Goal: Task Accomplishment & Management: Complete application form

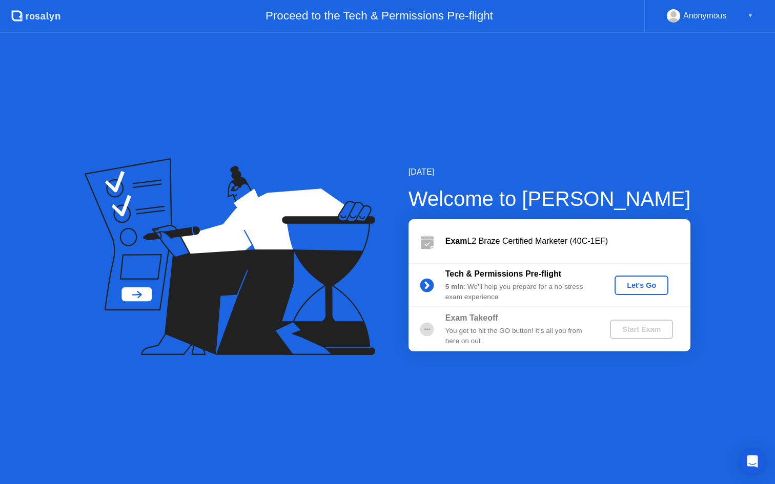
click at [644, 287] on div "Let's Go" at bounding box center [642, 285] width 46 height 8
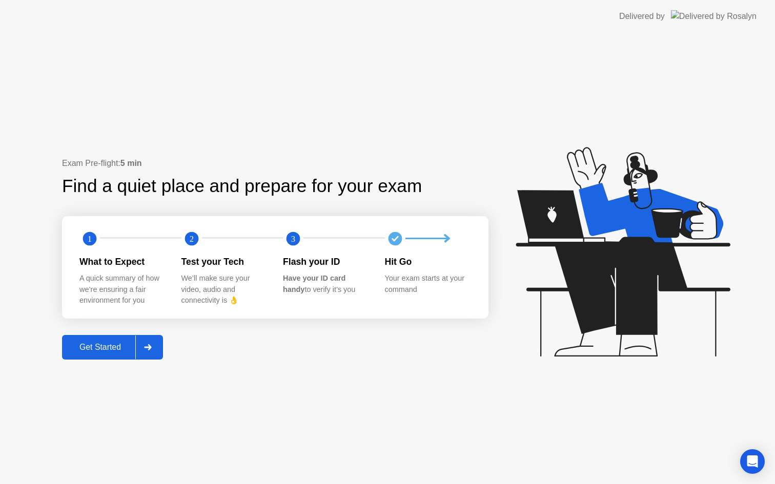
click at [104, 346] on div "Get Started" at bounding box center [100, 347] width 70 height 9
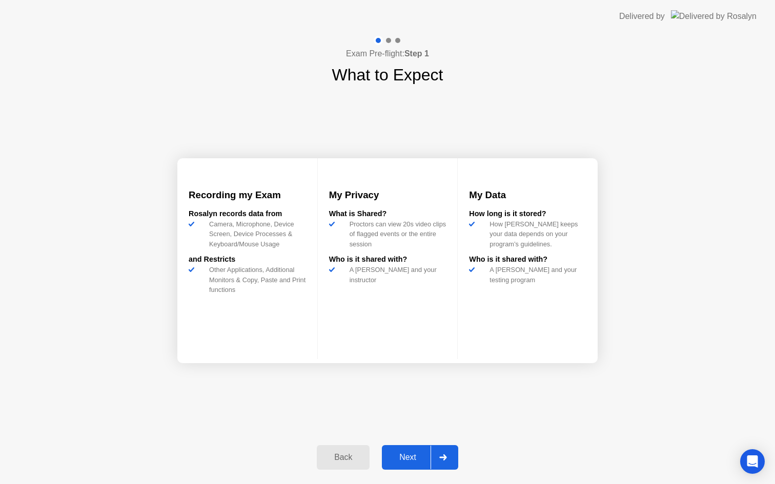
click at [415, 456] on div "Next" at bounding box center [408, 457] width 46 height 9
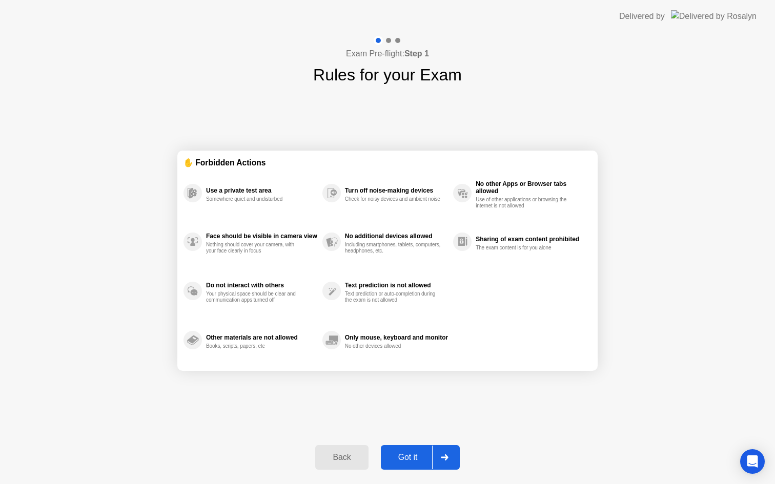
click at [412, 460] on div "Got it" at bounding box center [408, 457] width 48 height 9
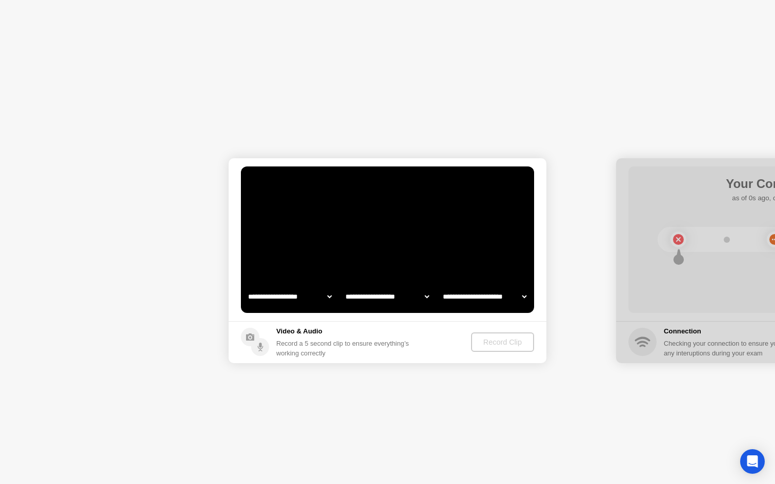
select select "**********"
select select "*******"
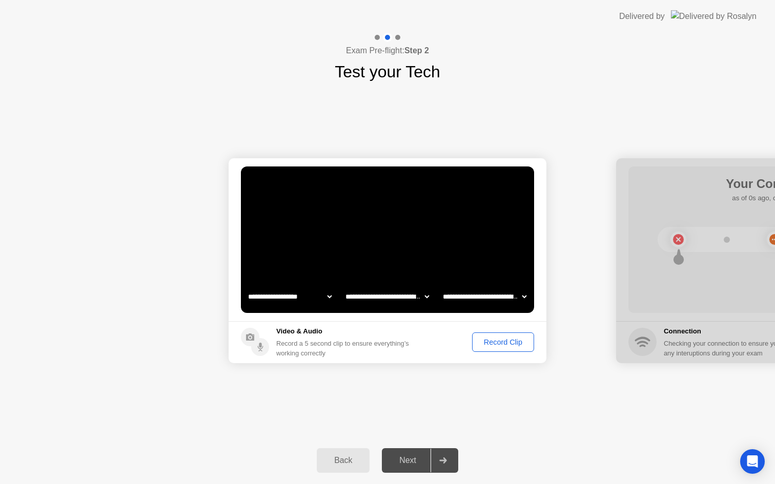
click at [508, 334] on button "Record Clip" at bounding box center [503, 342] width 62 height 19
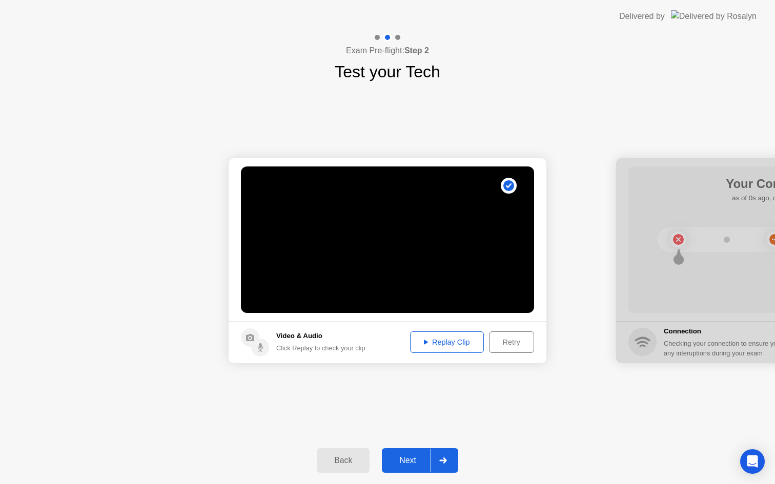
click at [400, 462] on div "Next" at bounding box center [408, 460] width 46 height 9
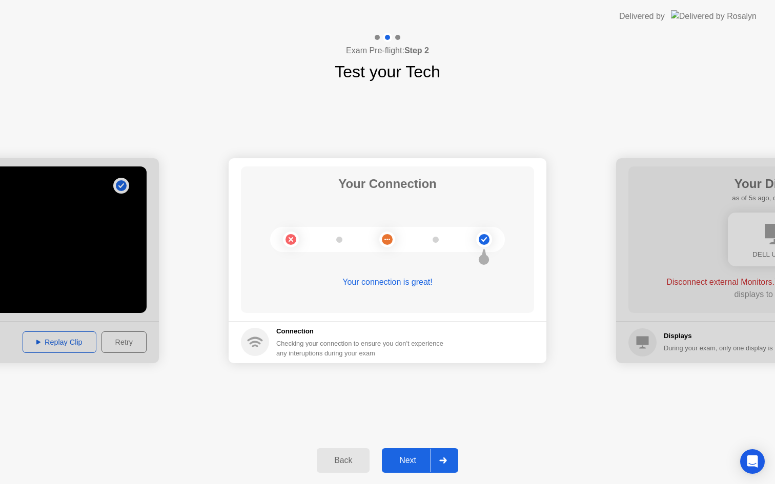
click at [406, 466] on div "Next" at bounding box center [408, 460] width 46 height 9
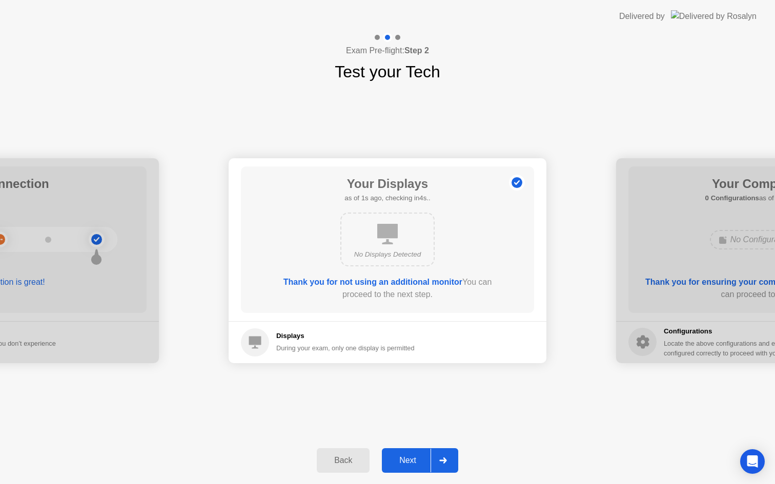
click at [410, 459] on div "Next" at bounding box center [408, 460] width 46 height 9
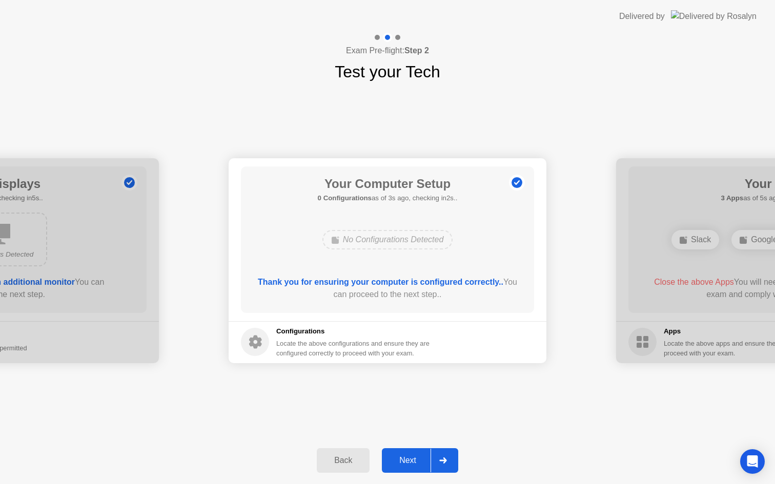
click at [410, 459] on div "Next" at bounding box center [408, 460] width 46 height 9
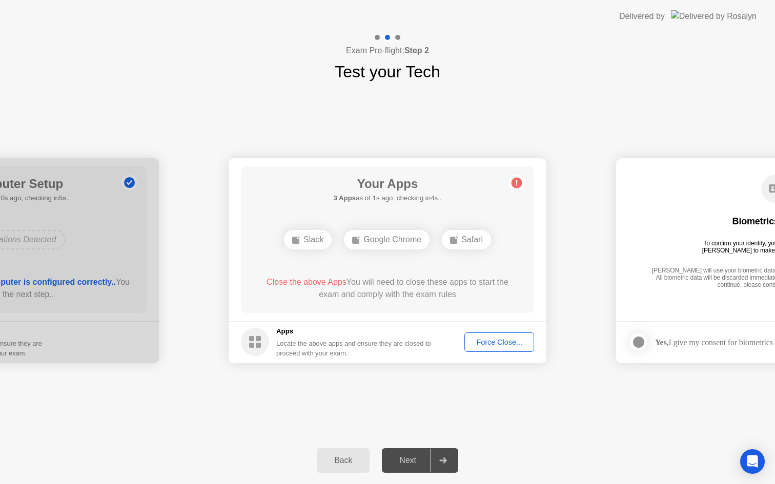
click at [503, 340] on div "Force Close..." at bounding box center [499, 342] width 63 height 8
click at [489, 346] on div "Force Close..." at bounding box center [499, 342] width 63 height 8
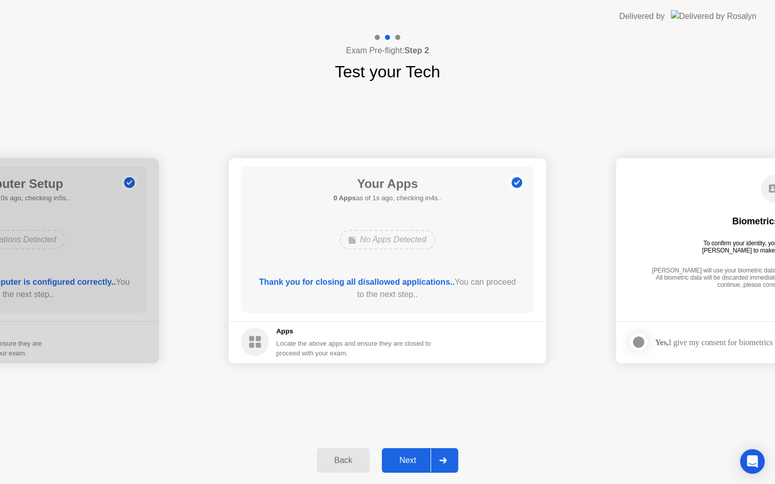
click at [405, 462] on div "Next" at bounding box center [408, 460] width 46 height 9
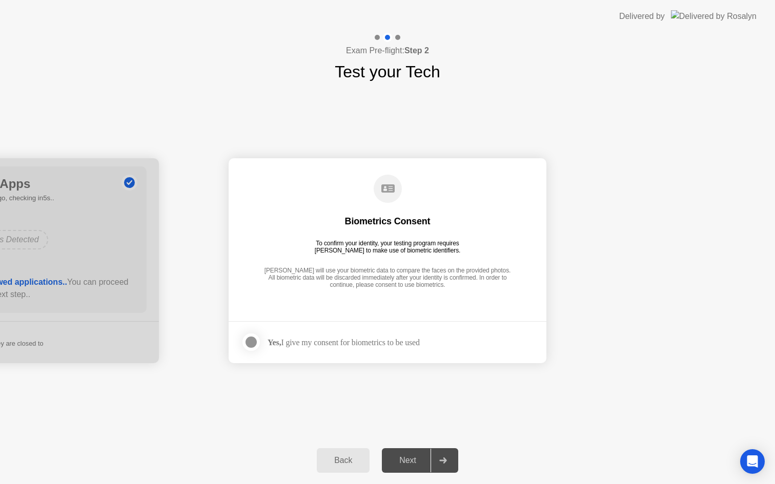
click at [405, 462] on div "Next" at bounding box center [408, 460] width 46 height 9
click at [421, 296] on div "Biometrics Consent To confirm your identity, your testing program requires [PER…" at bounding box center [387, 233] width 293 height 132
click at [257, 340] on div at bounding box center [251, 342] width 12 height 12
click at [417, 459] on div "Next" at bounding box center [408, 460] width 46 height 9
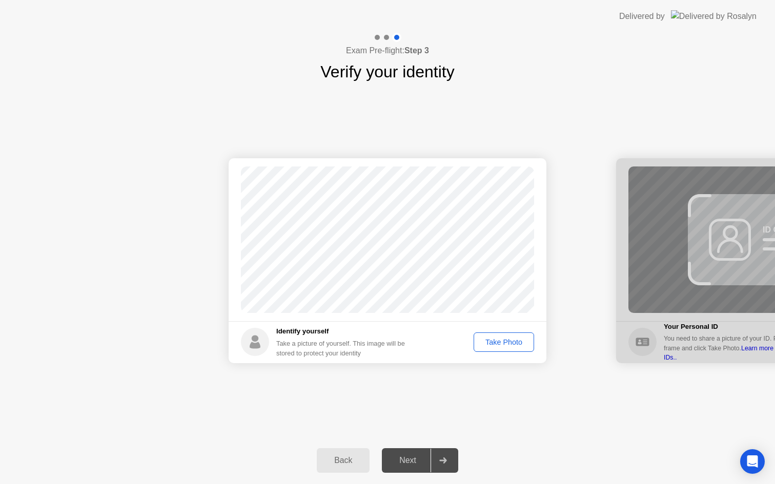
click at [512, 346] on div "Take Photo" at bounding box center [503, 342] width 53 height 8
click at [409, 460] on div "Next" at bounding box center [408, 460] width 46 height 9
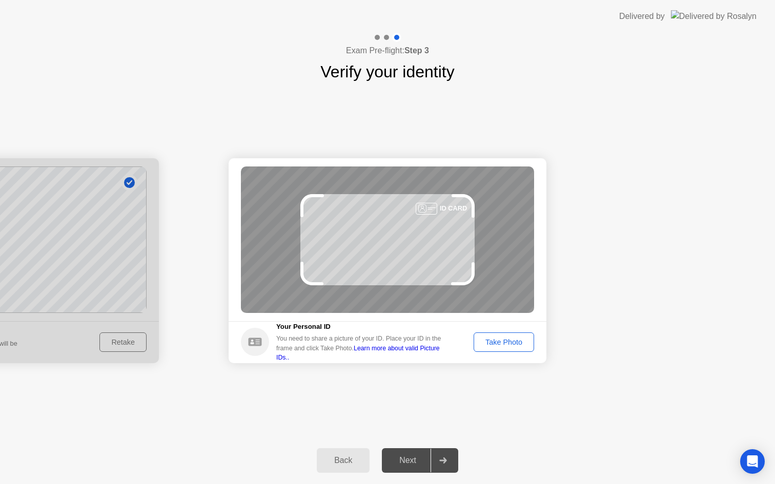
click at [441, 218] on div "ID CARD" at bounding box center [387, 240] width 293 height 147
click at [448, 464] on div at bounding box center [443, 461] width 25 height 24
click at [418, 458] on div "Next" at bounding box center [408, 460] width 46 height 9
click at [378, 332] on h5 "Your Personal ID" at bounding box center [362, 327] width 172 height 10
click at [370, 252] on div "ID CARD" at bounding box center [387, 240] width 293 height 147
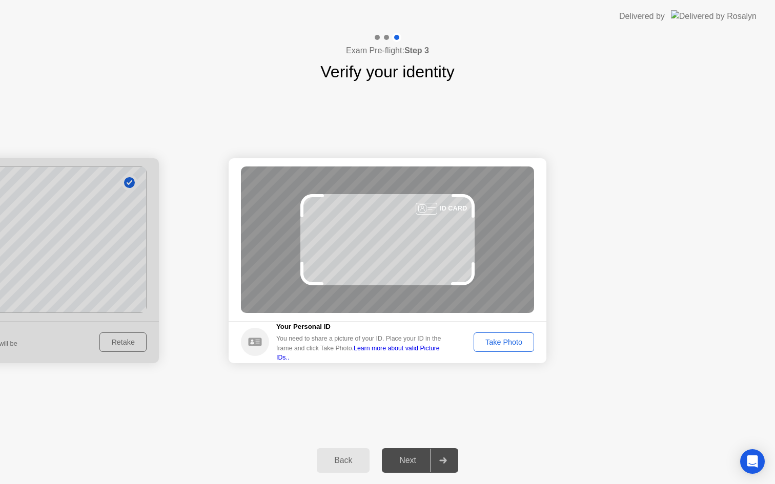
click at [364, 134] on div "Success Photo is correctly taken Identify yourself Take a picture of yourself. …" at bounding box center [387, 260] width 775 height 353
click at [259, 347] on circle at bounding box center [255, 342] width 28 height 28
click at [418, 352] on link "Learn more about valid Picture IDs.." at bounding box center [358, 353] width 164 height 16
click at [413, 463] on div "Next" at bounding box center [408, 460] width 46 height 9
click at [338, 48] on div "Exam Pre-flight: Step 3 Verify your identity" at bounding box center [387, 58] width 775 height 51
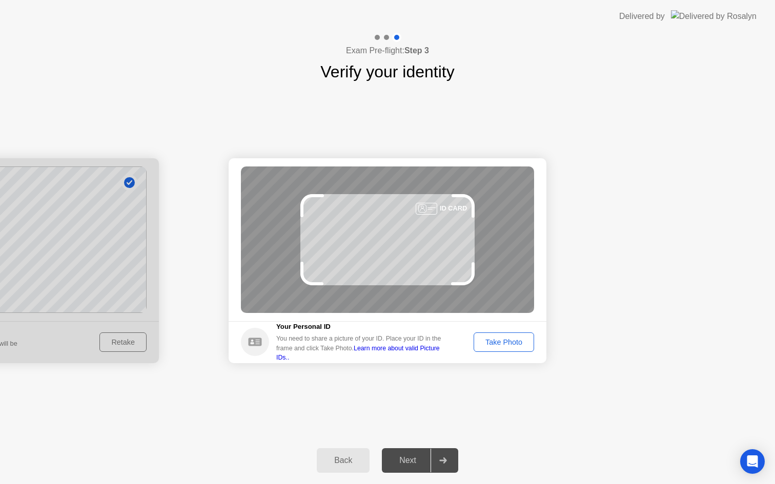
click at [337, 460] on div "Back" at bounding box center [343, 460] width 47 height 9
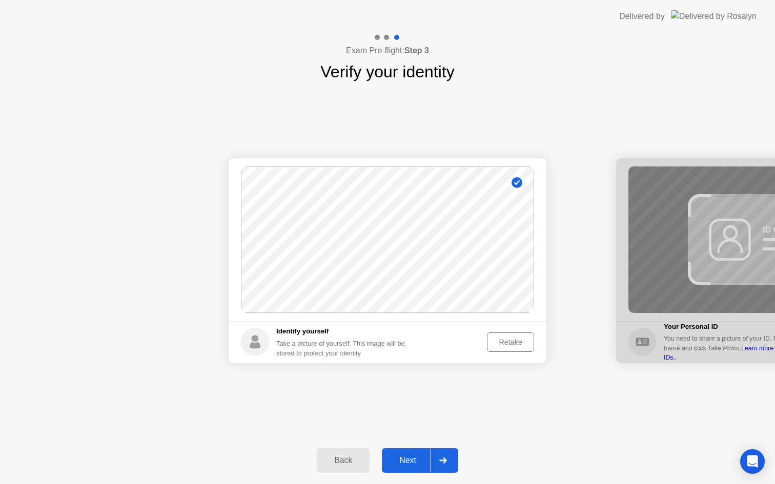
click at [414, 461] on div "Next" at bounding box center [408, 460] width 46 height 9
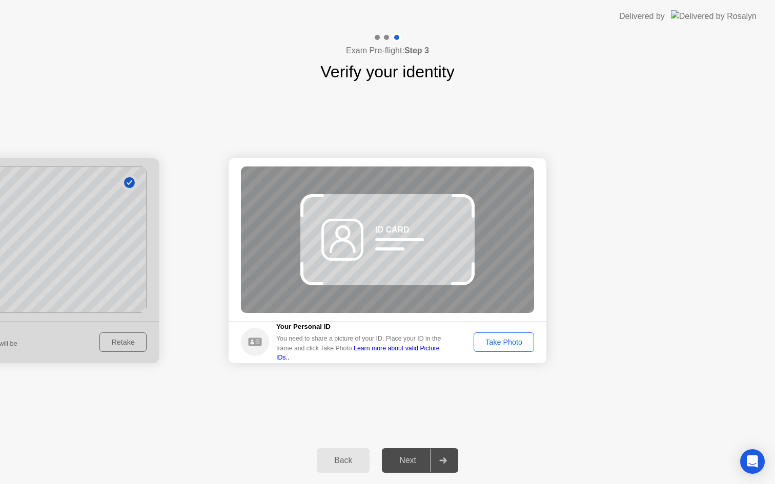
click at [340, 458] on div "Back" at bounding box center [343, 460] width 47 height 9
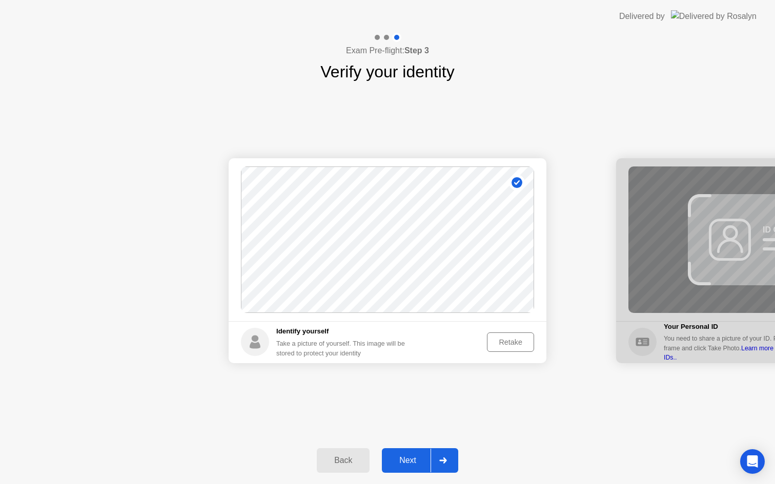
click at [340, 458] on div "Back" at bounding box center [343, 460] width 47 height 9
select select "**********"
select select "*******"
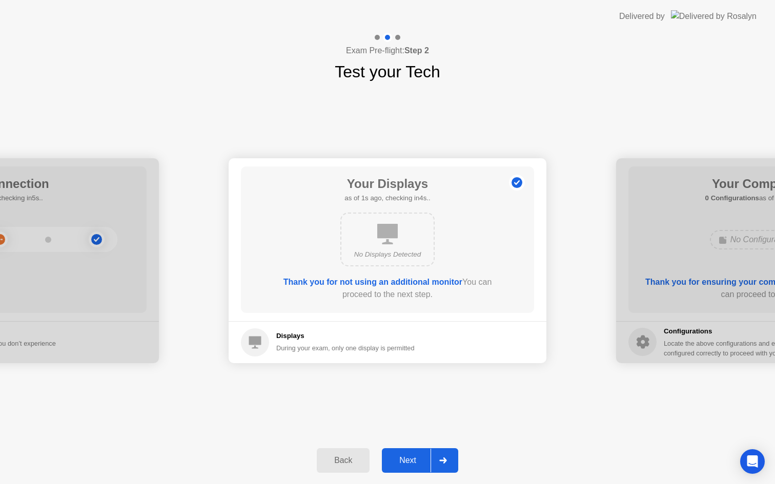
click at [367, 458] on div "Back" at bounding box center [343, 460] width 47 height 9
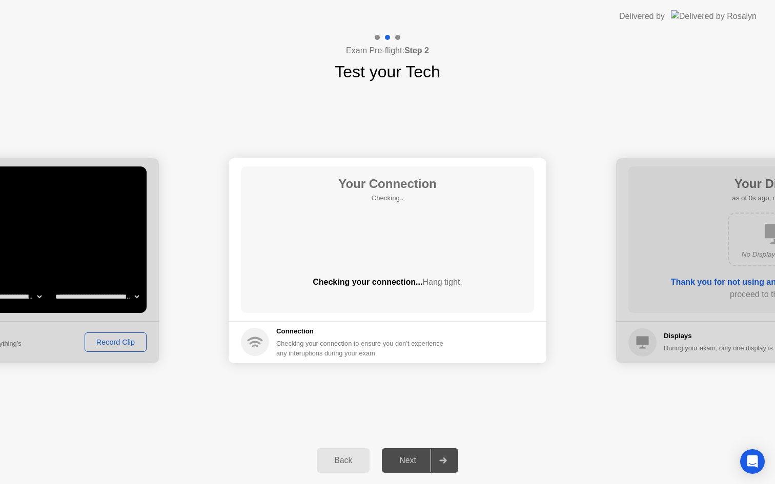
click at [367, 458] on div "Back" at bounding box center [343, 460] width 47 height 9
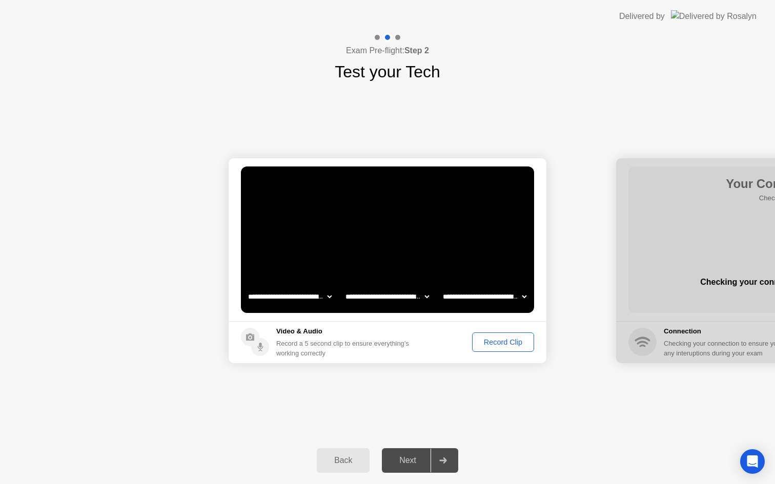
click at [367, 458] on div "Back" at bounding box center [343, 460] width 47 height 9
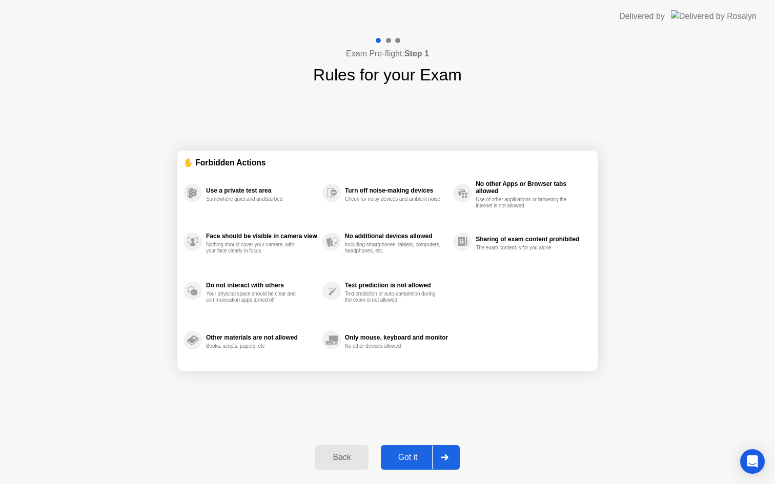
click at [367, 458] on button "Back" at bounding box center [341, 458] width 53 height 25
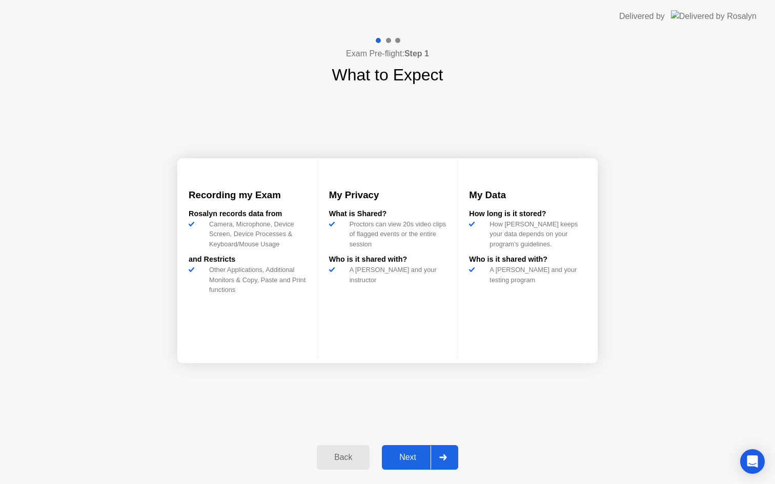
click at [367, 458] on div "Back" at bounding box center [343, 457] width 47 height 9
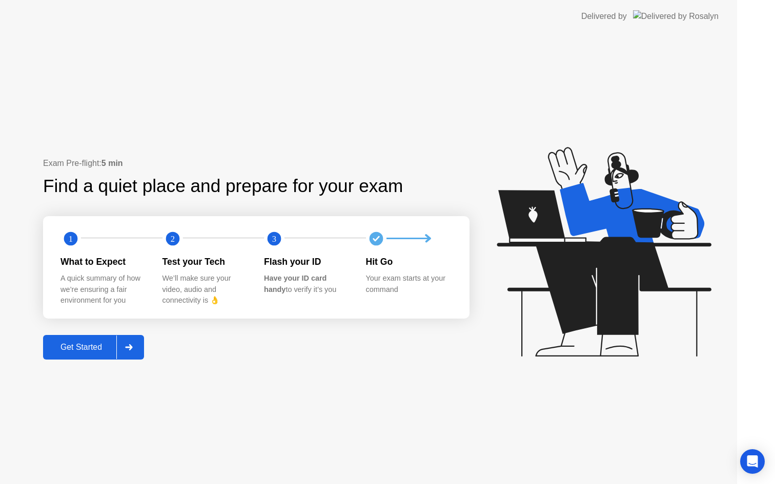
click at [367, 458] on div "Exam Pre-flight: 5 min Find a quiet place and prepare for your exam 1 2 3 What …" at bounding box center [368, 259] width 737 height 452
